Goal: Find specific page/section: Find specific page/section

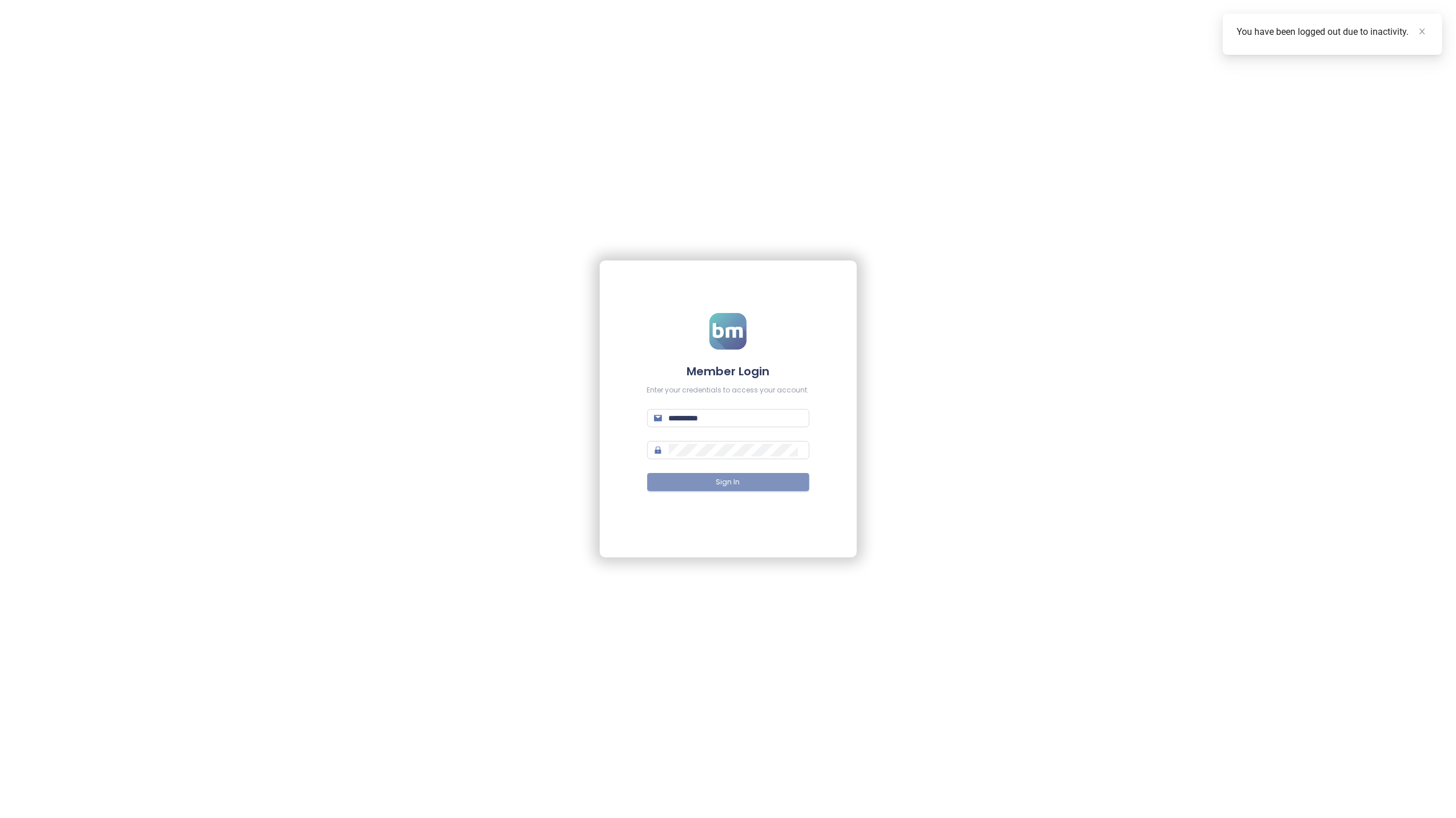
click at [720, 477] on span "Sign In" at bounding box center [728, 482] width 24 height 11
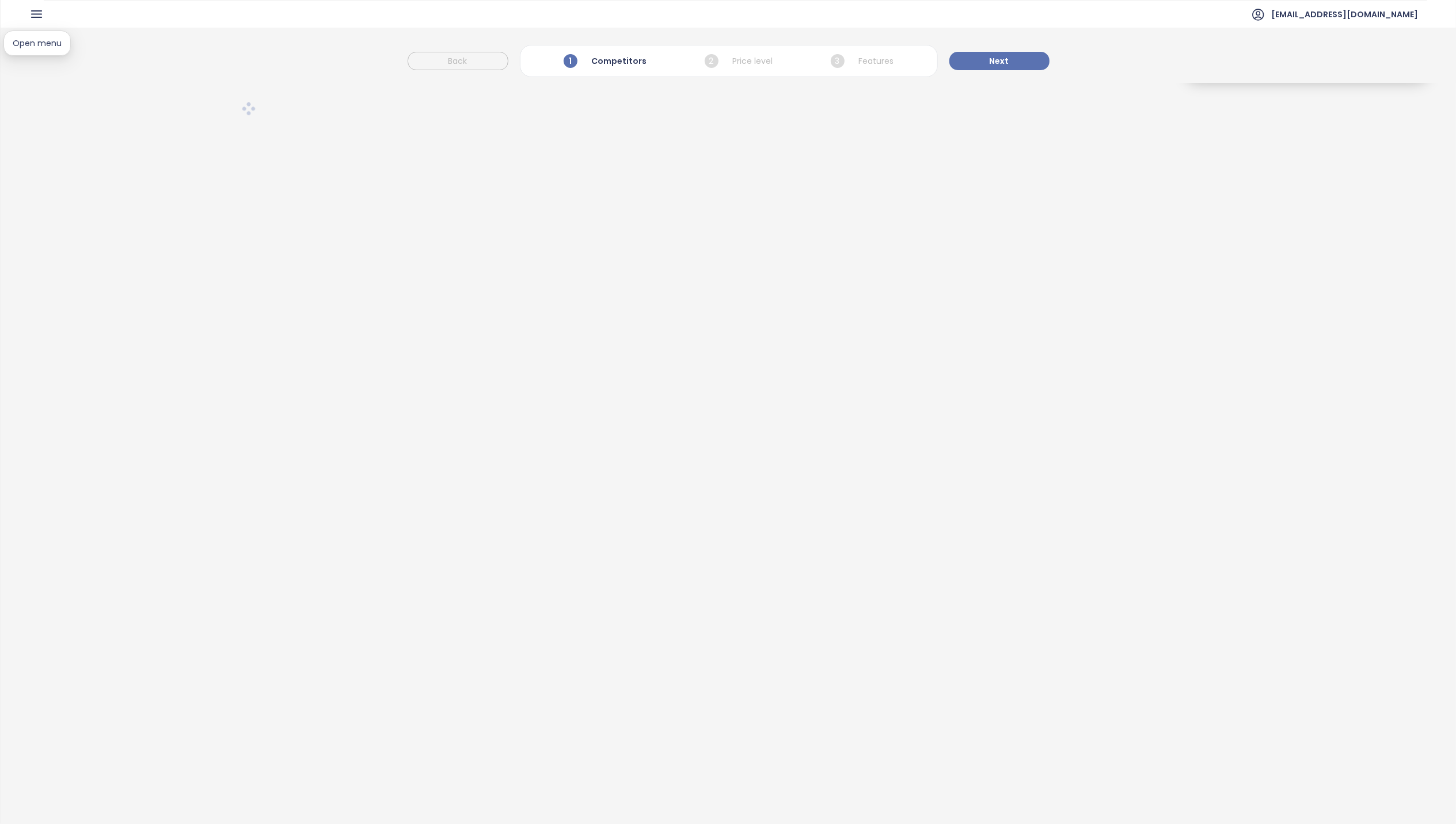
click at [36, 15] on icon "button" at bounding box center [36, 13] width 14 height 14
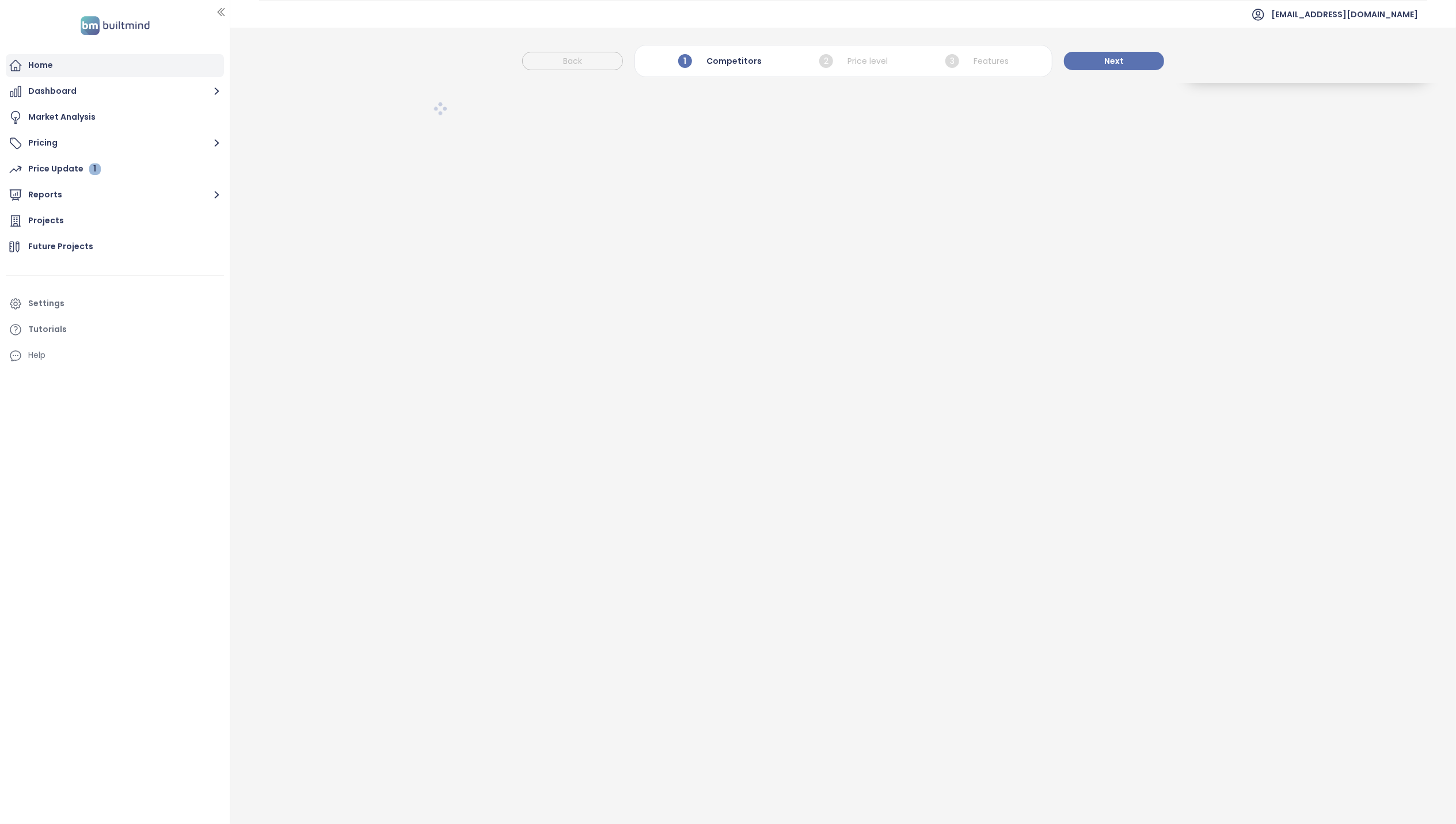
click at [39, 67] on div "Home" at bounding box center [41, 65] width 25 height 14
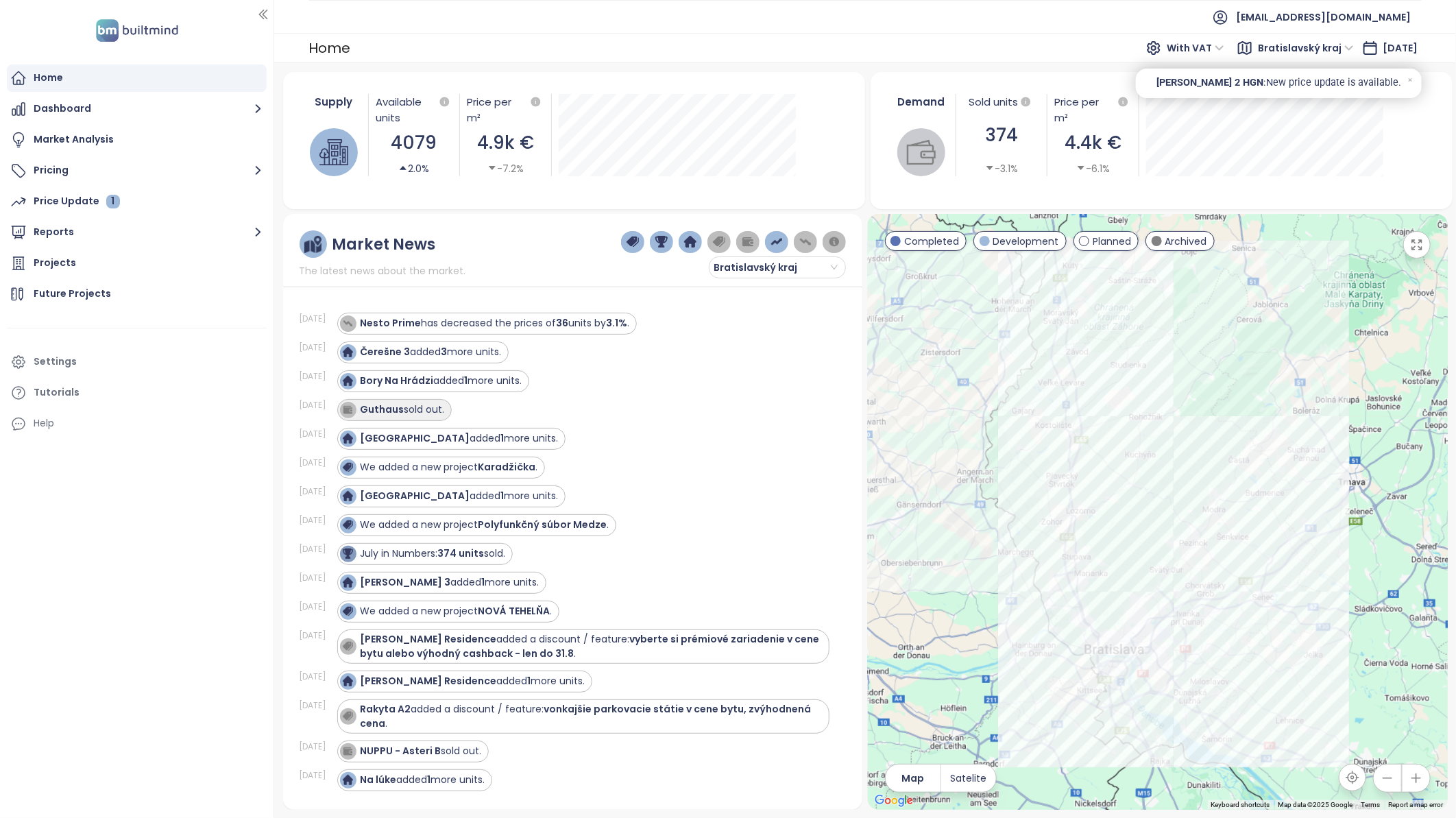
click at [413, 412] on div "Guthaus sold out." at bounding box center [402, 409] width 84 height 15
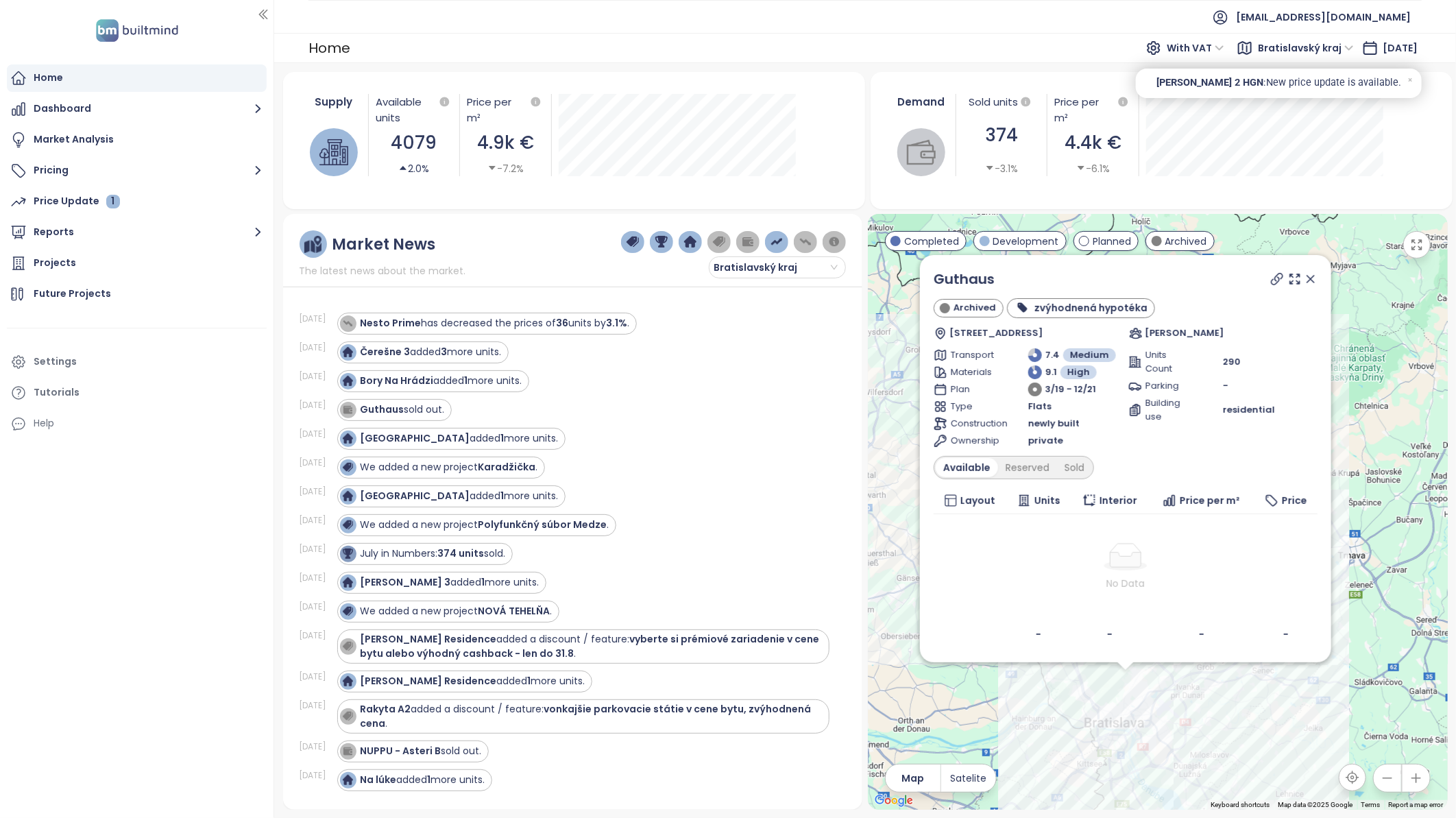
click at [1310, 280] on icon at bounding box center [1310, 278] width 7 height 7
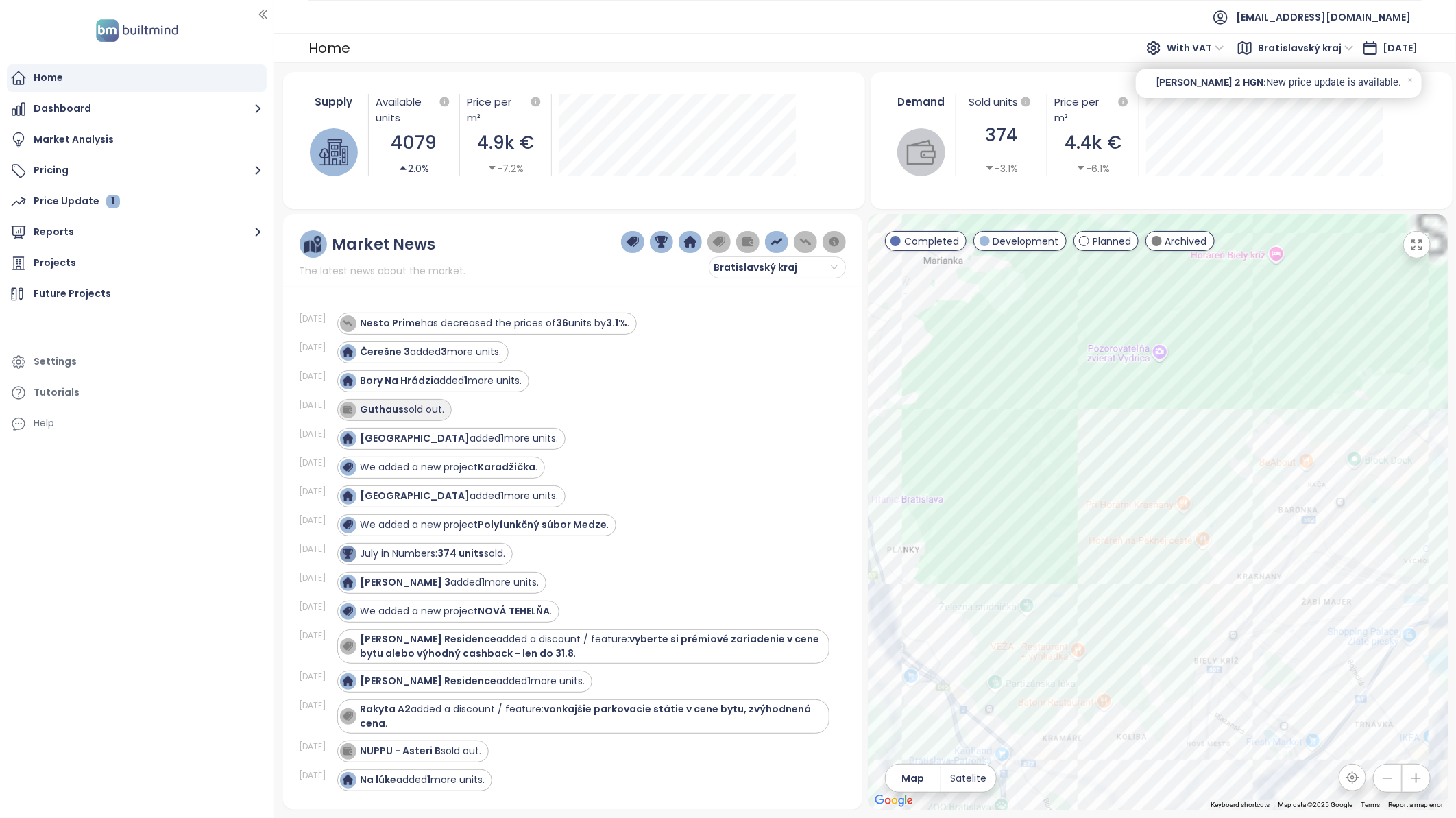
click at [401, 404] on strong "Guthaus" at bounding box center [383, 409] width 43 height 14
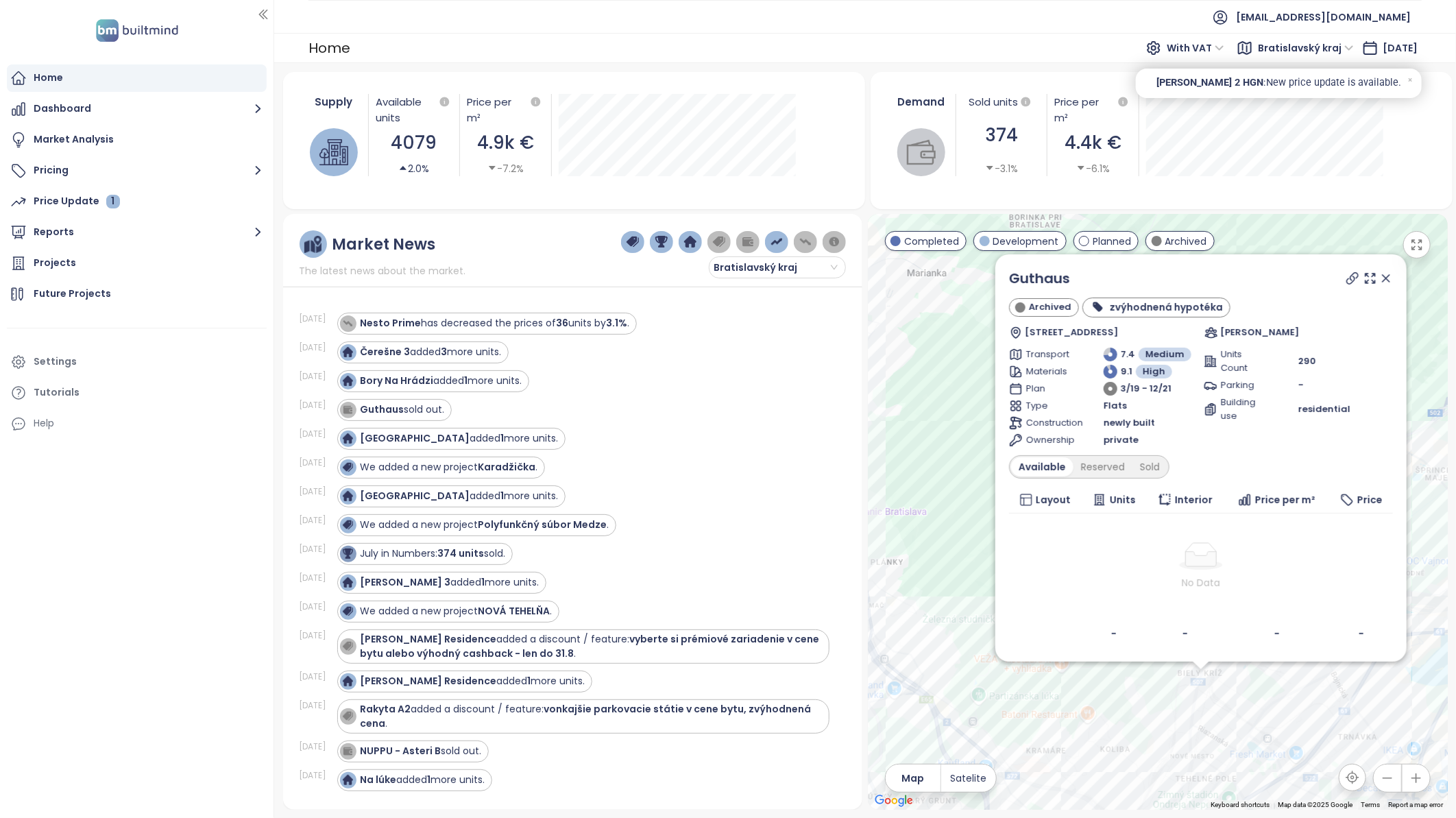
click at [1389, 276] on icon at bounding box center [1386, 278] width 14 height 14
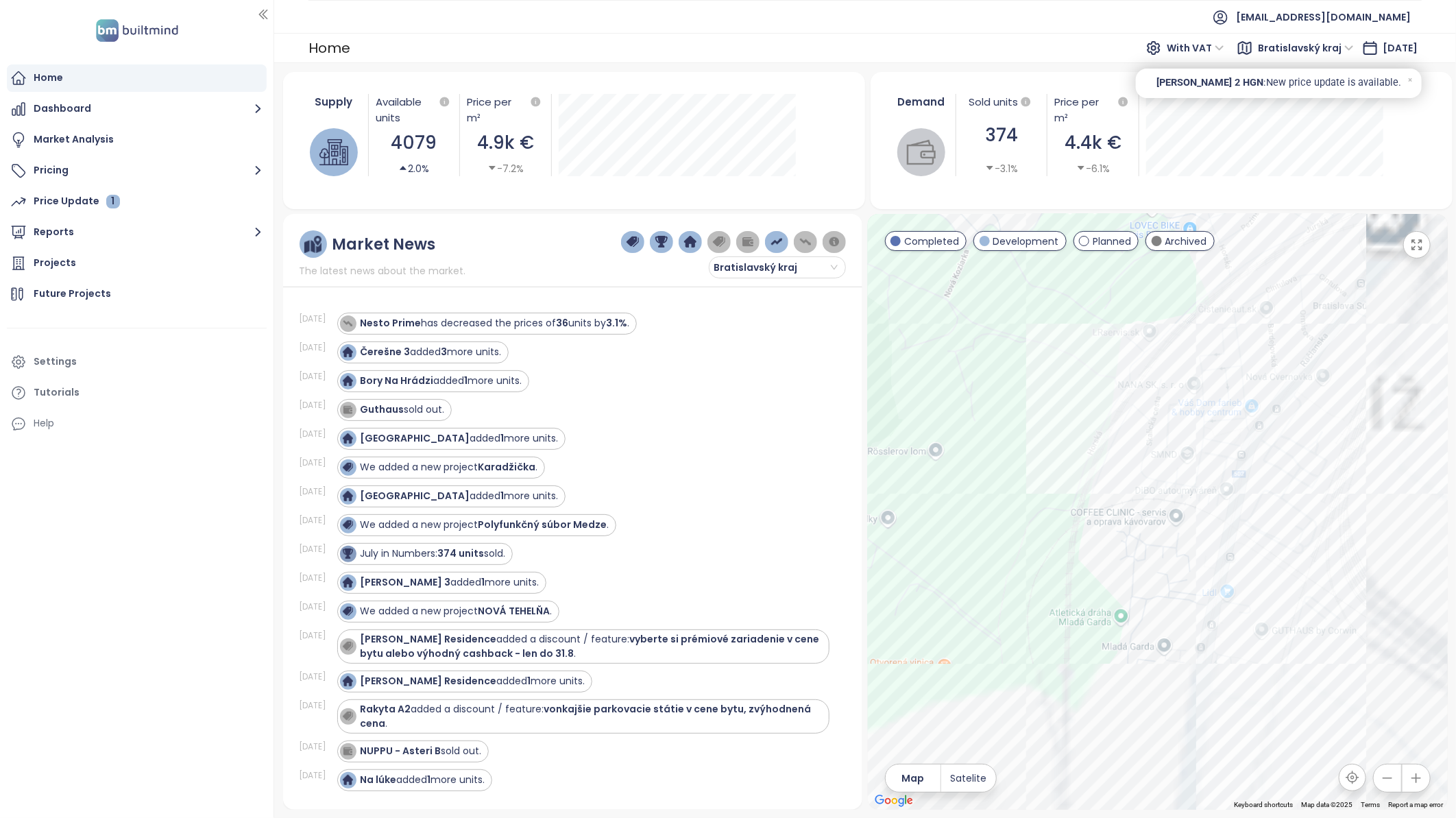
drag, startPoint x: 1178, startPoint y: 620, endPoint x: 1134, endPoint y: 437, distance: 188.2
click at [1134, 437] on div at bounding box center [1158, 512] width 580 height 596
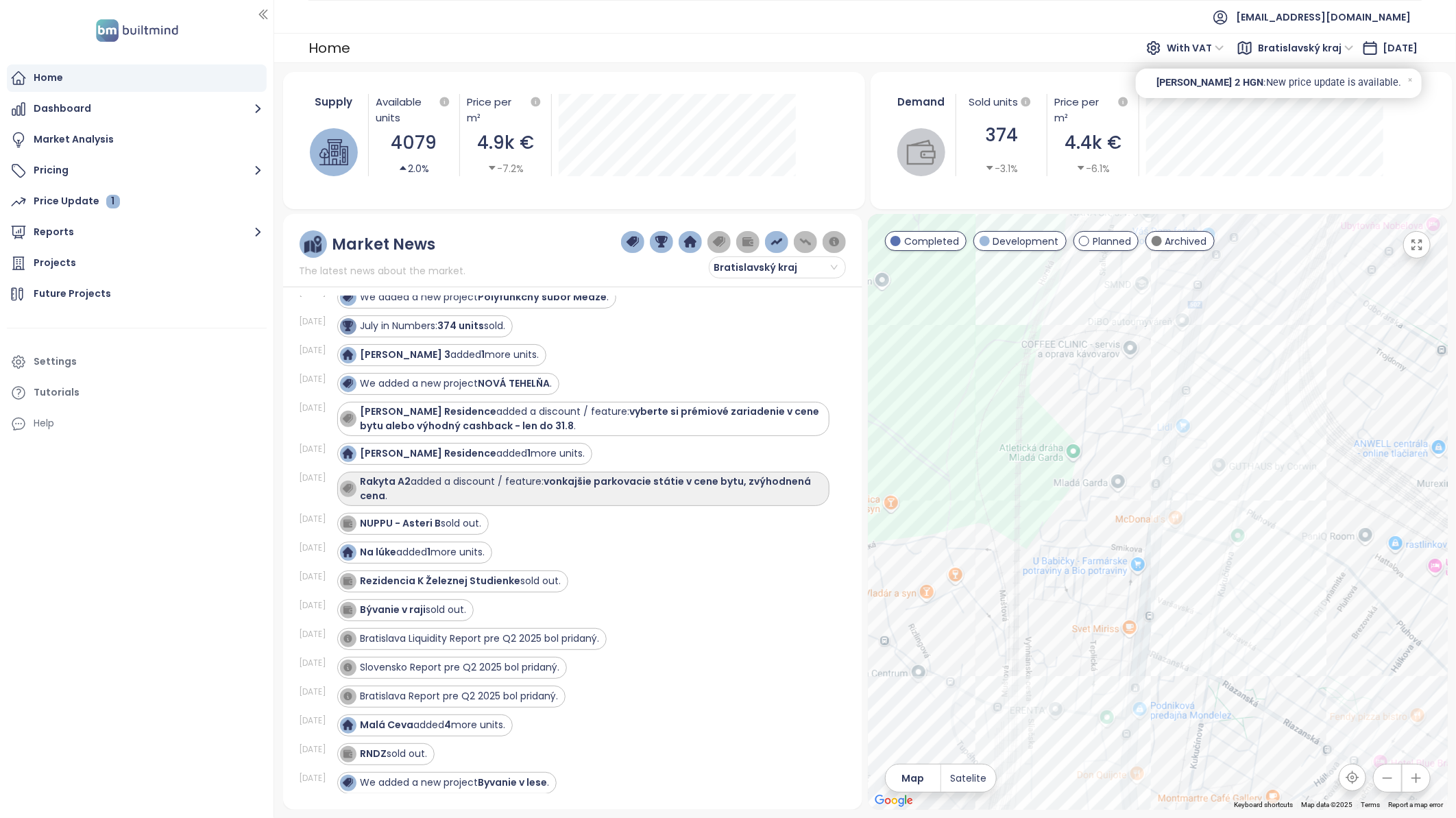
scroll to position [228, 0]
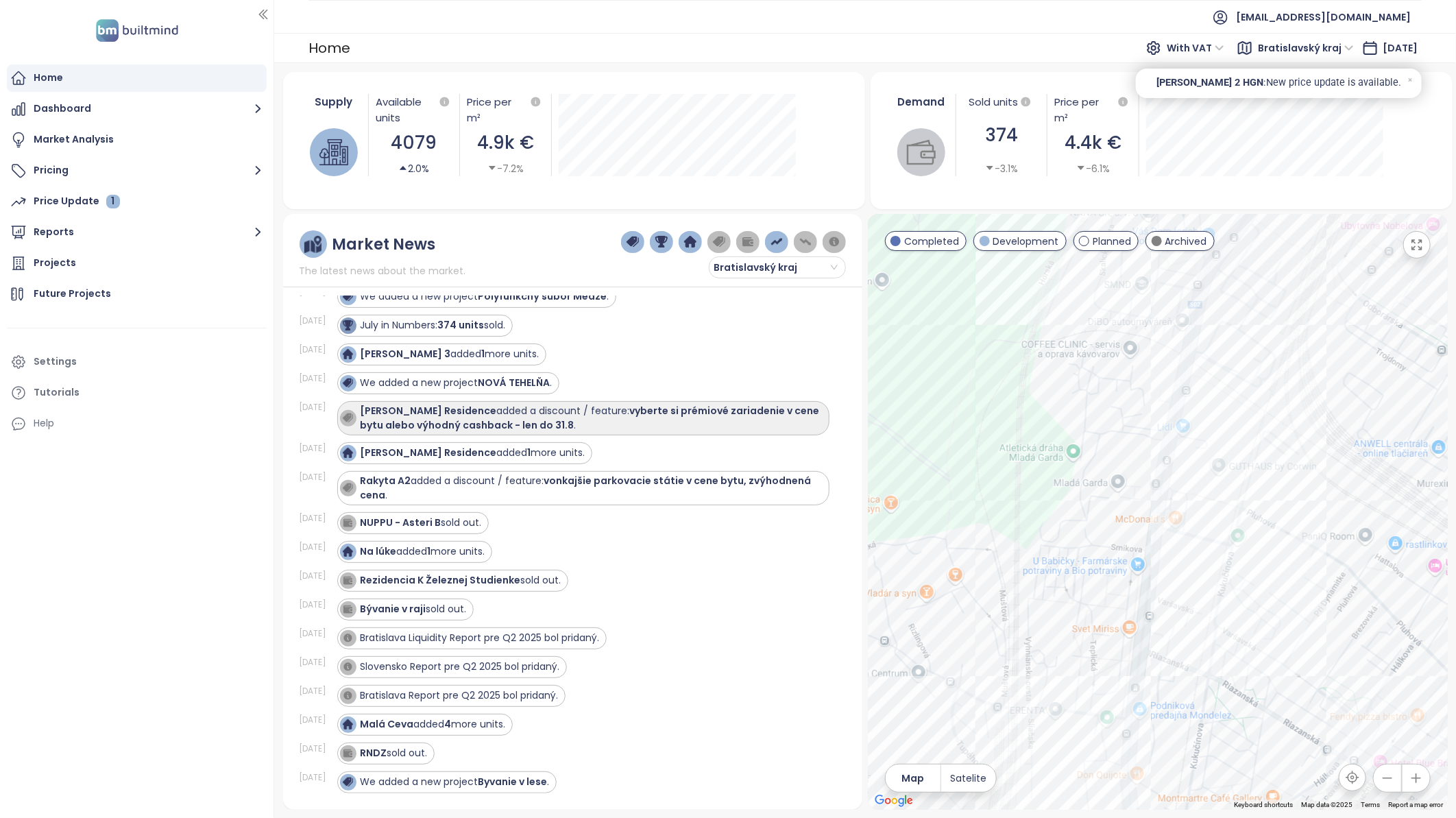
click at [427, 411] on strong "[PERSON_NAME] Residence" at bounding box center [429, 410] width 136 height 14
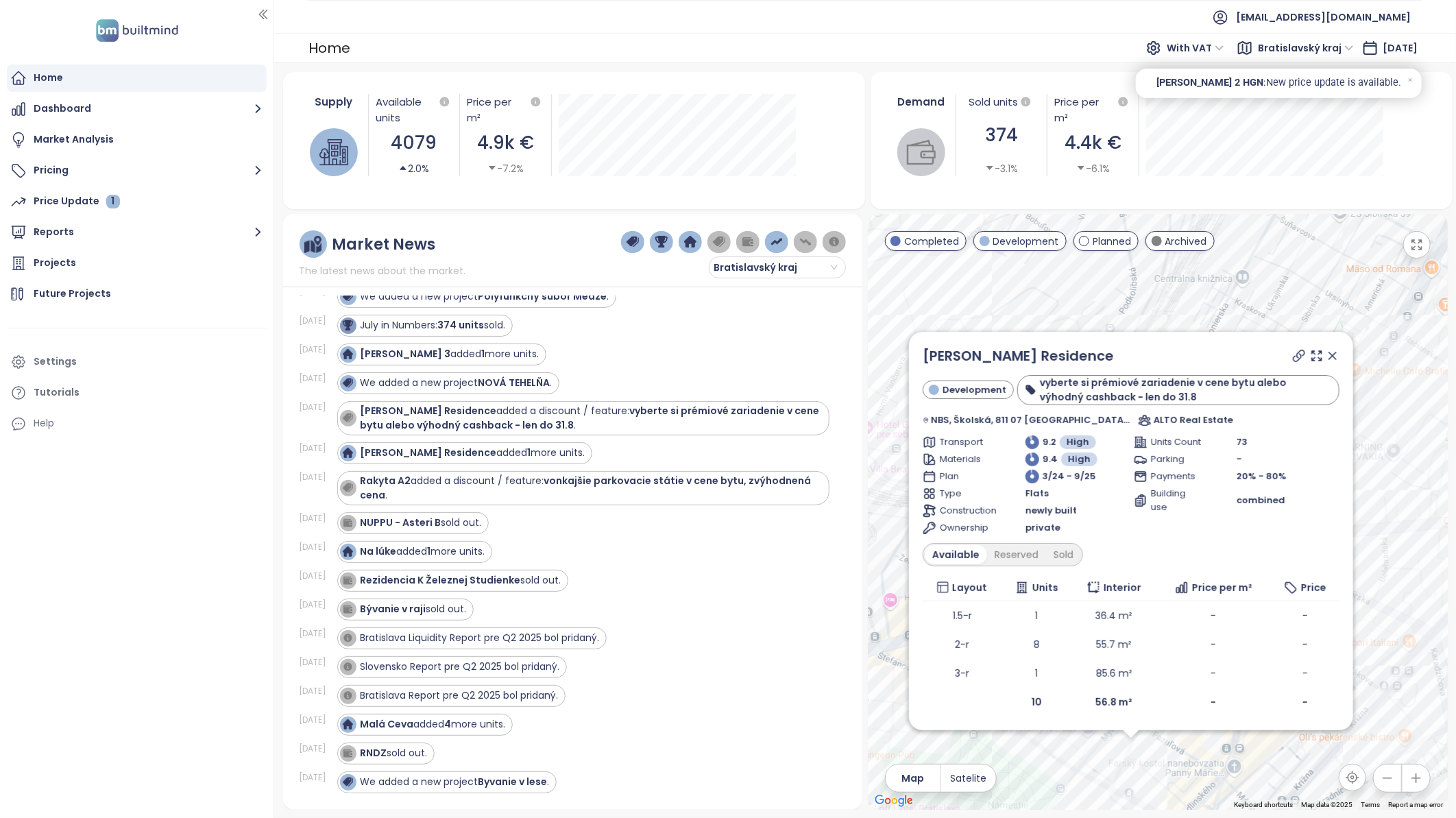
click at [709, 367] on div "[DATE] [PERSON_NAME] 3 added 1 more units." at bounding box center [565, 354] width 531 height 29
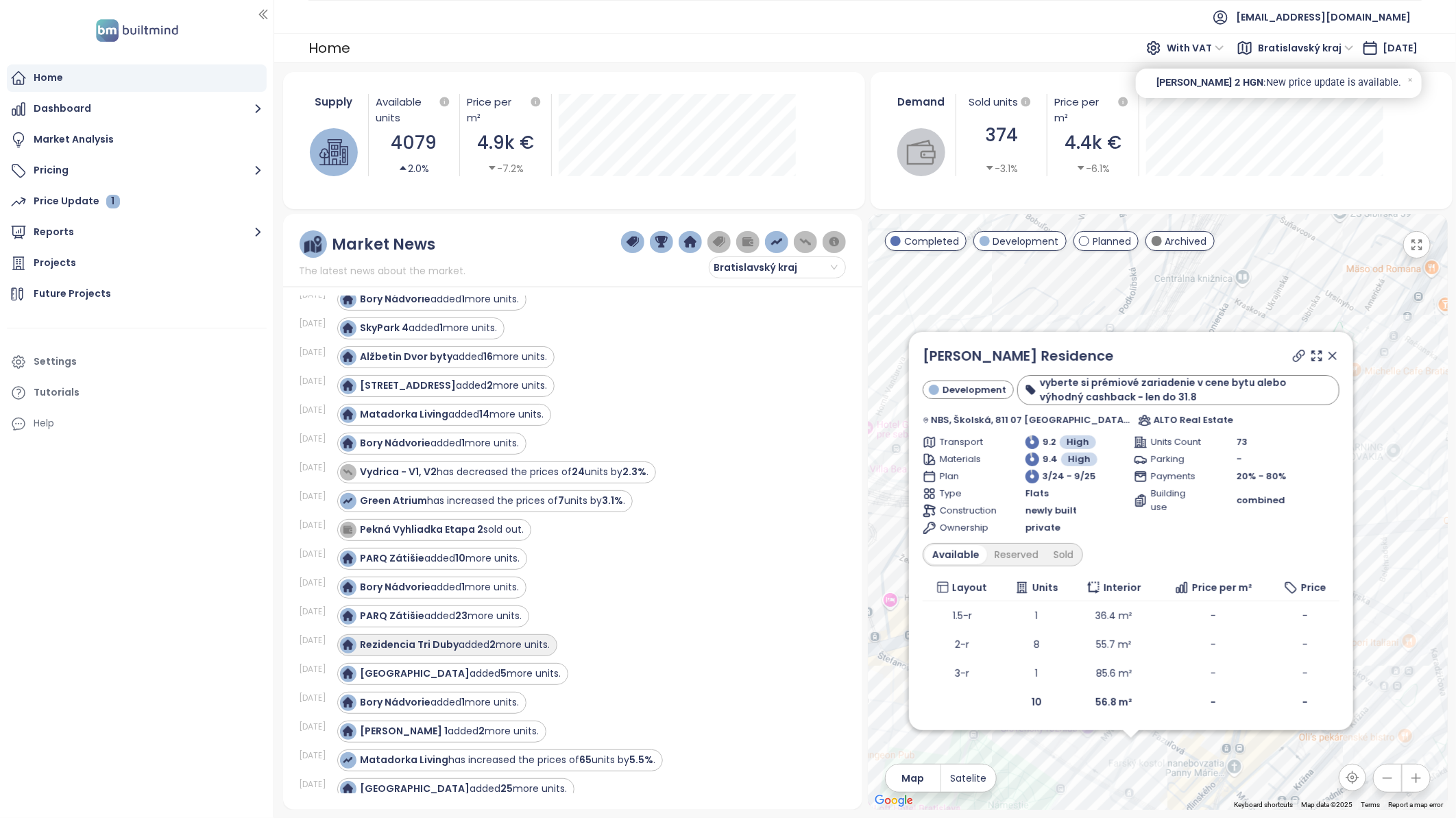
scroll to position [1752, 0]
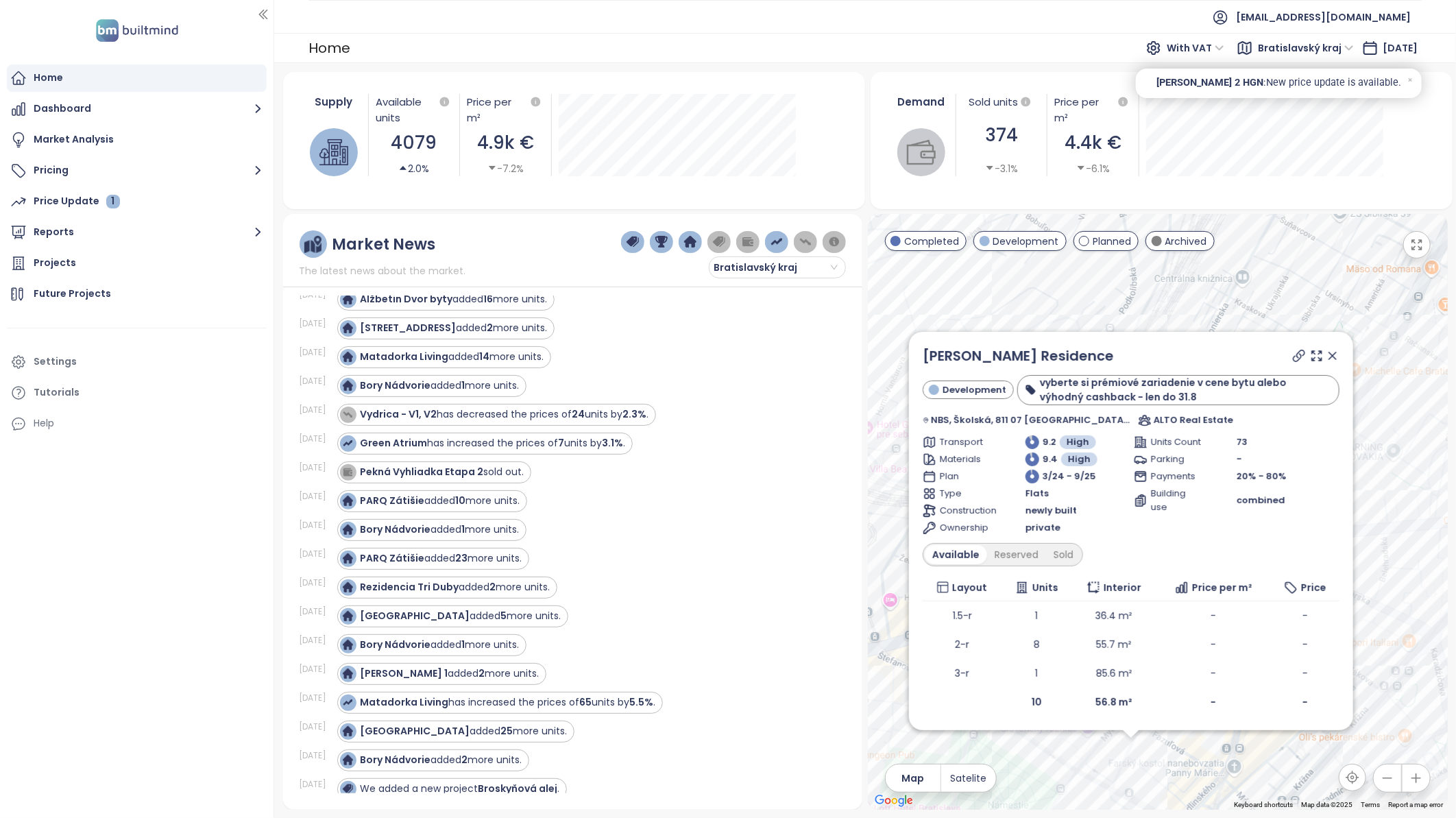
click at [1334, 357] on icon at bounding box center [1333, 355] width 7 height 7
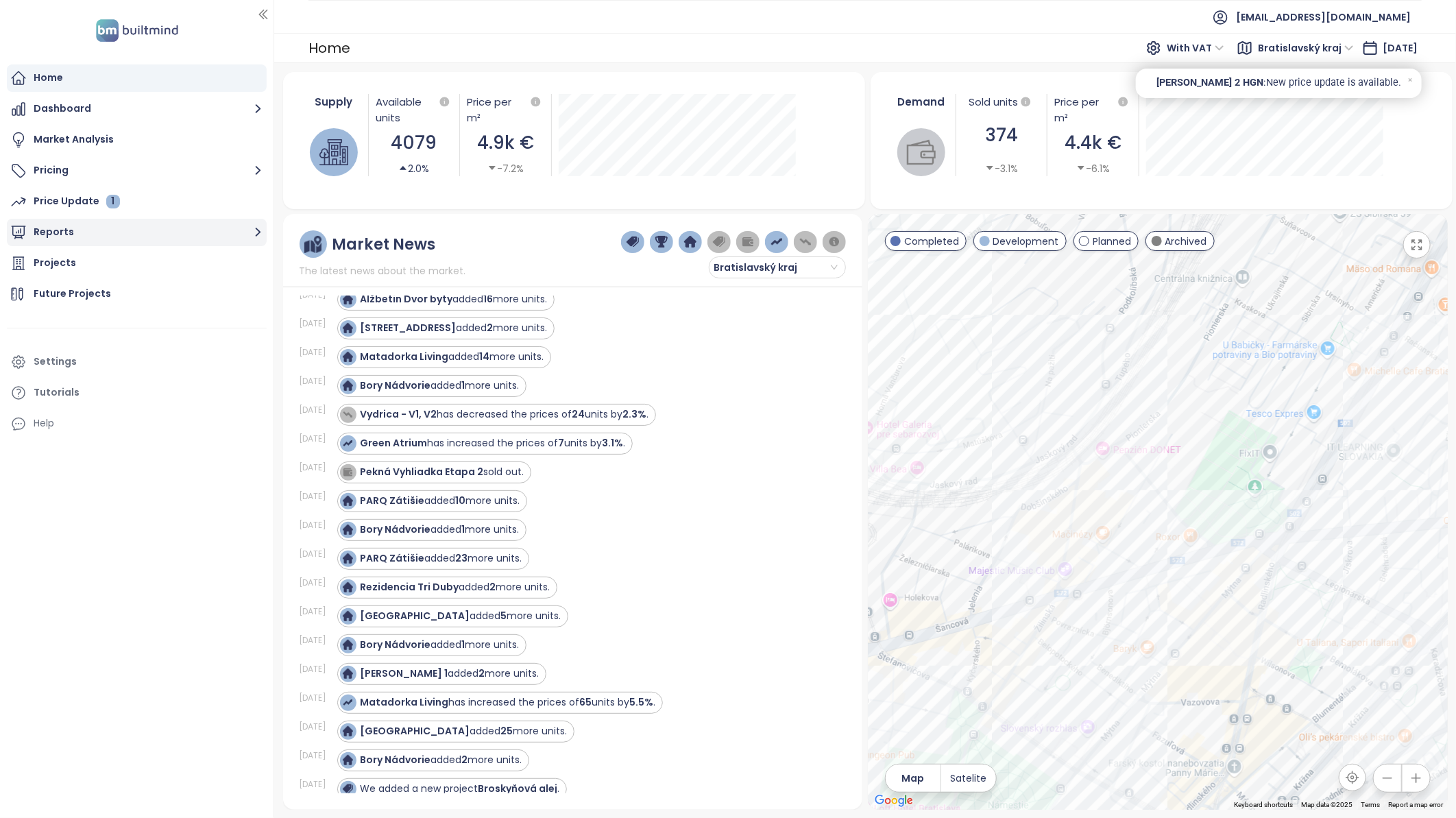
click at [65, 235] on button "Reports" at bounding box center [136, 233] width 259 height 28
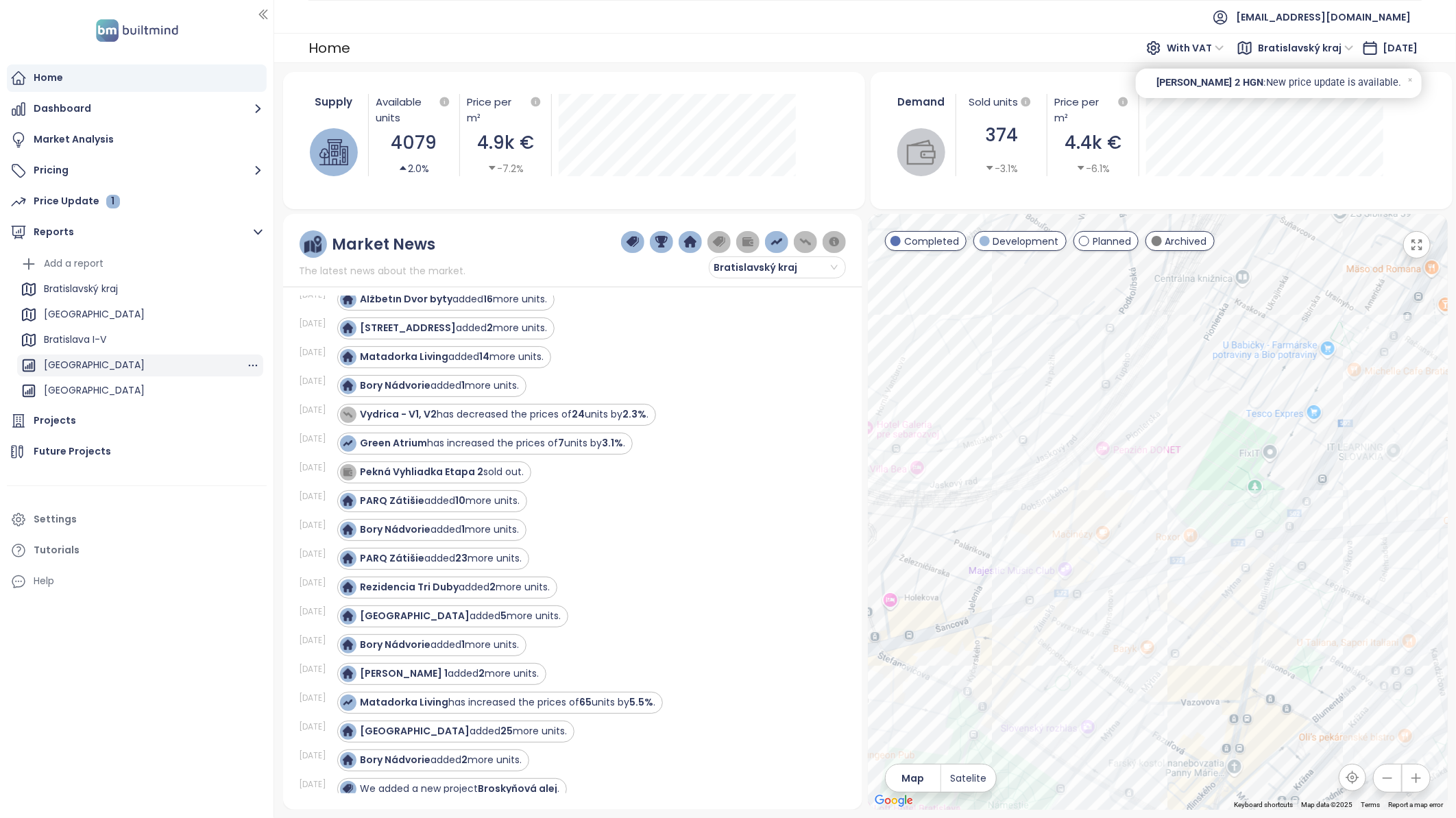
click at [86, 361] on div "[GEOGRAPHIC_DATA]" at bounding box center [94, 364] width 101 height 17
